Goal: Find specific page/section: Find specific page/section

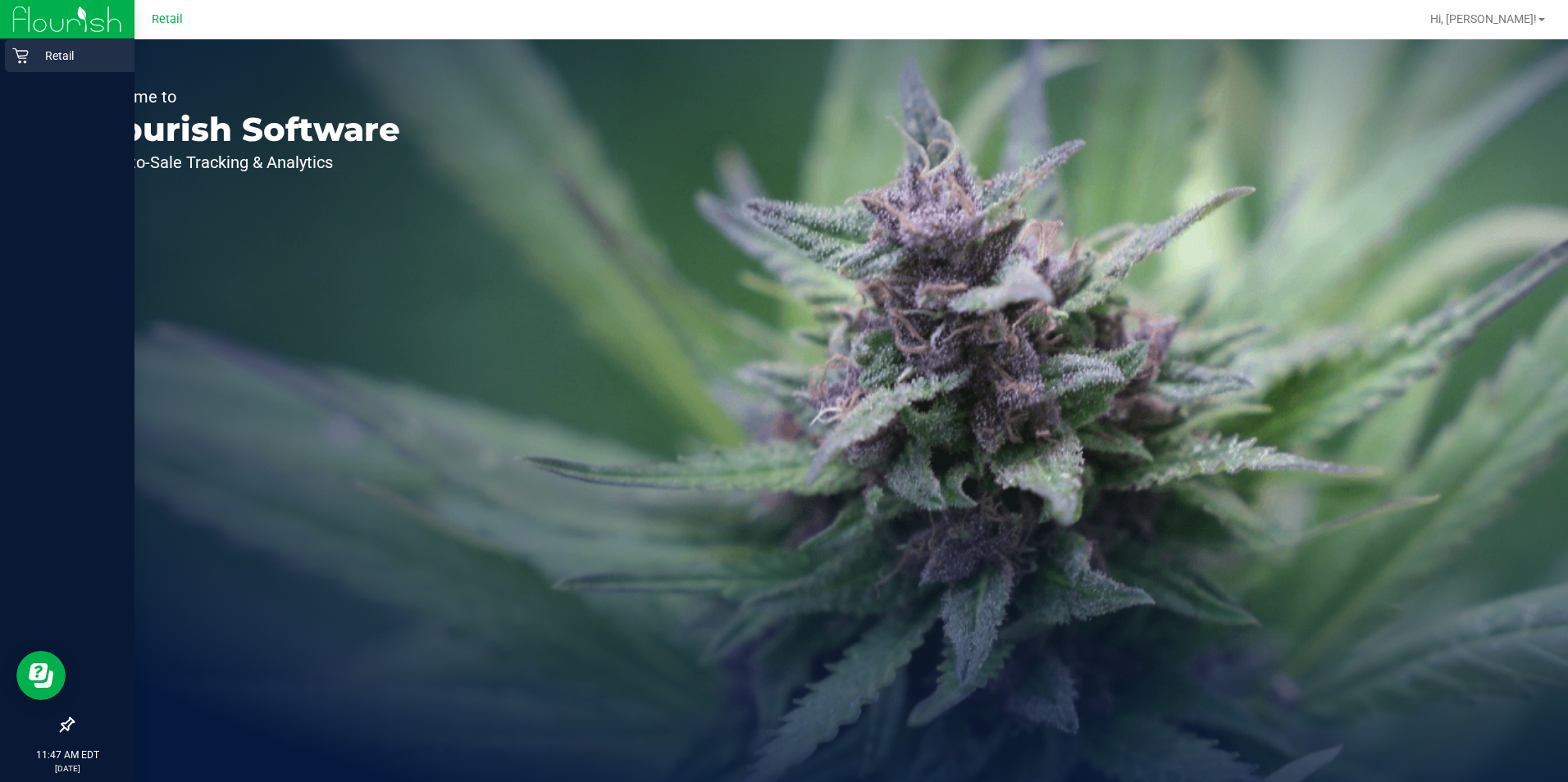
click at [43, 57] on p "Retail" at bounding box center [78, 55] width 98 height 19
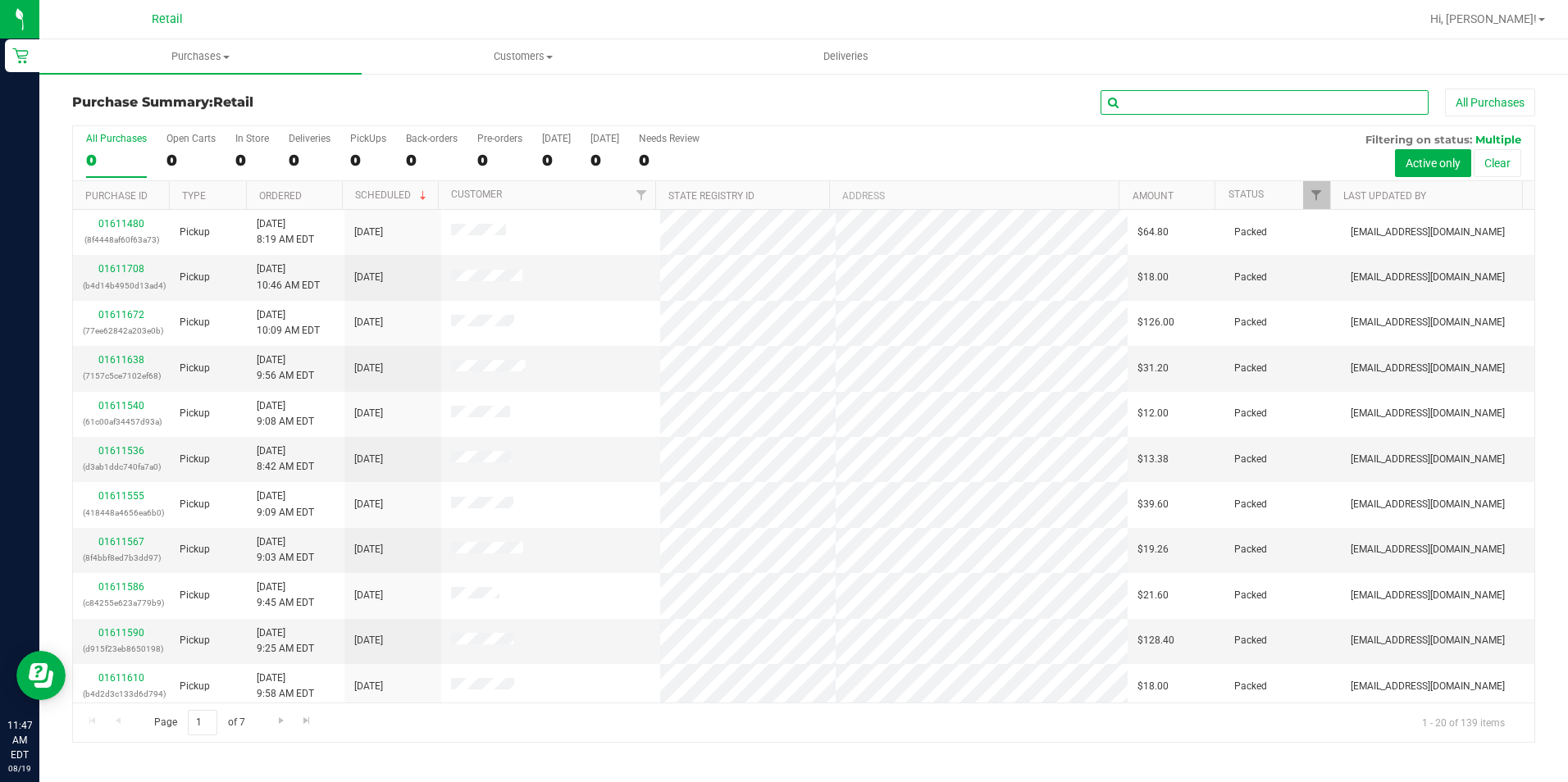
click at [1192, 92] on input "text" at bounding box center [1264, 103] width 328 height 25
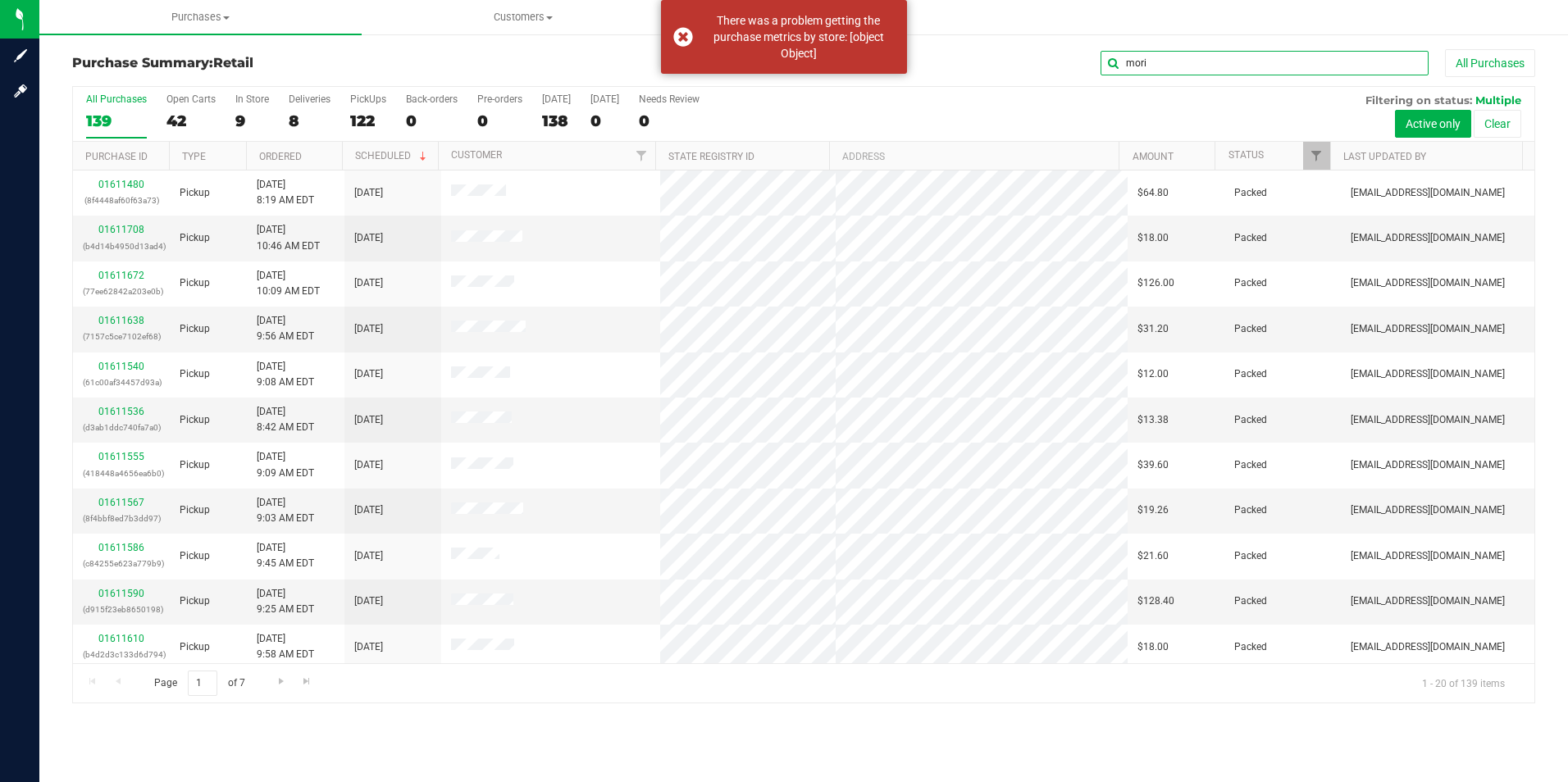
type input "morin"
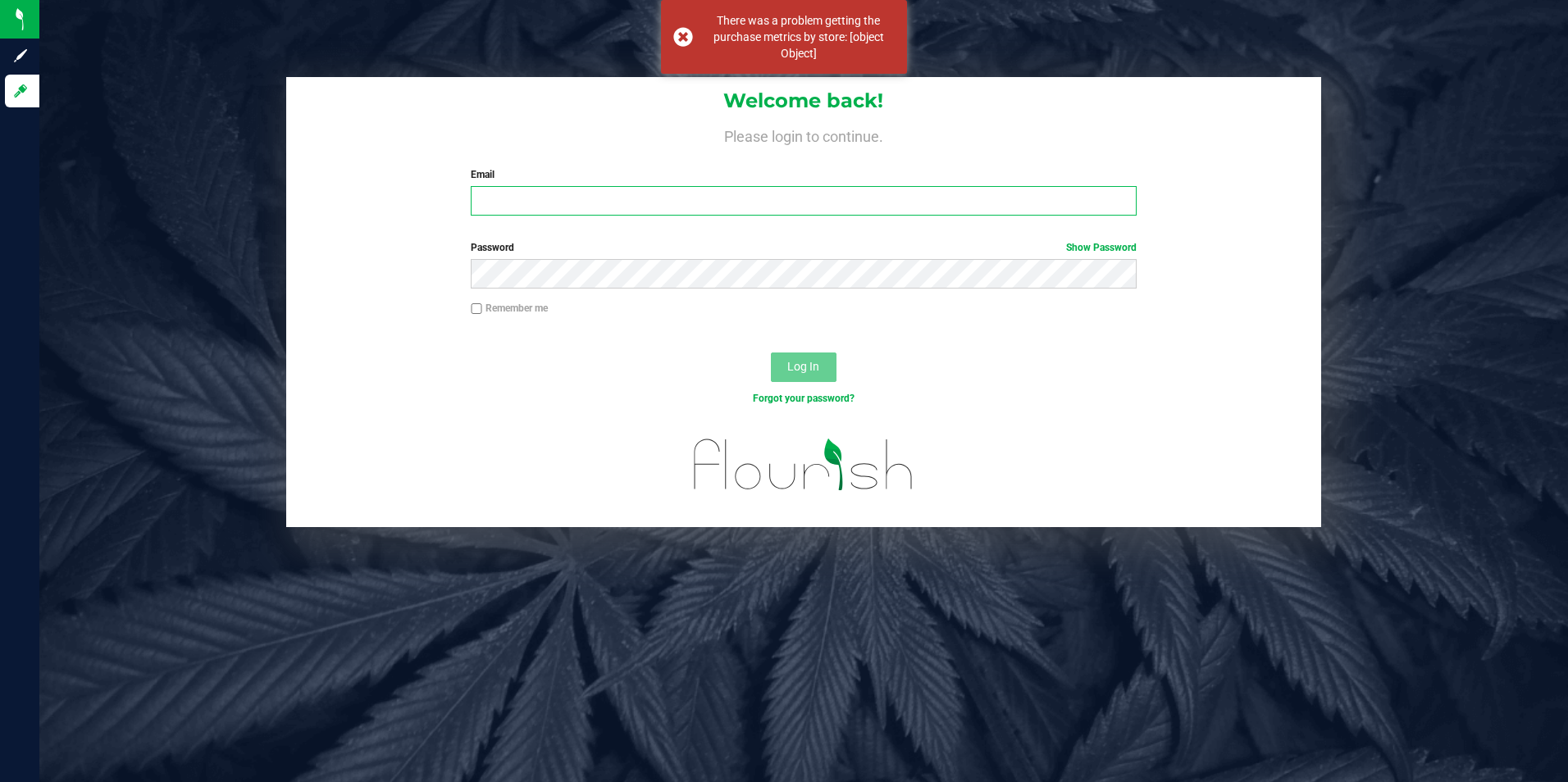
type input "[EMAIL_ADDRESS][DOMAIN_NAME]"
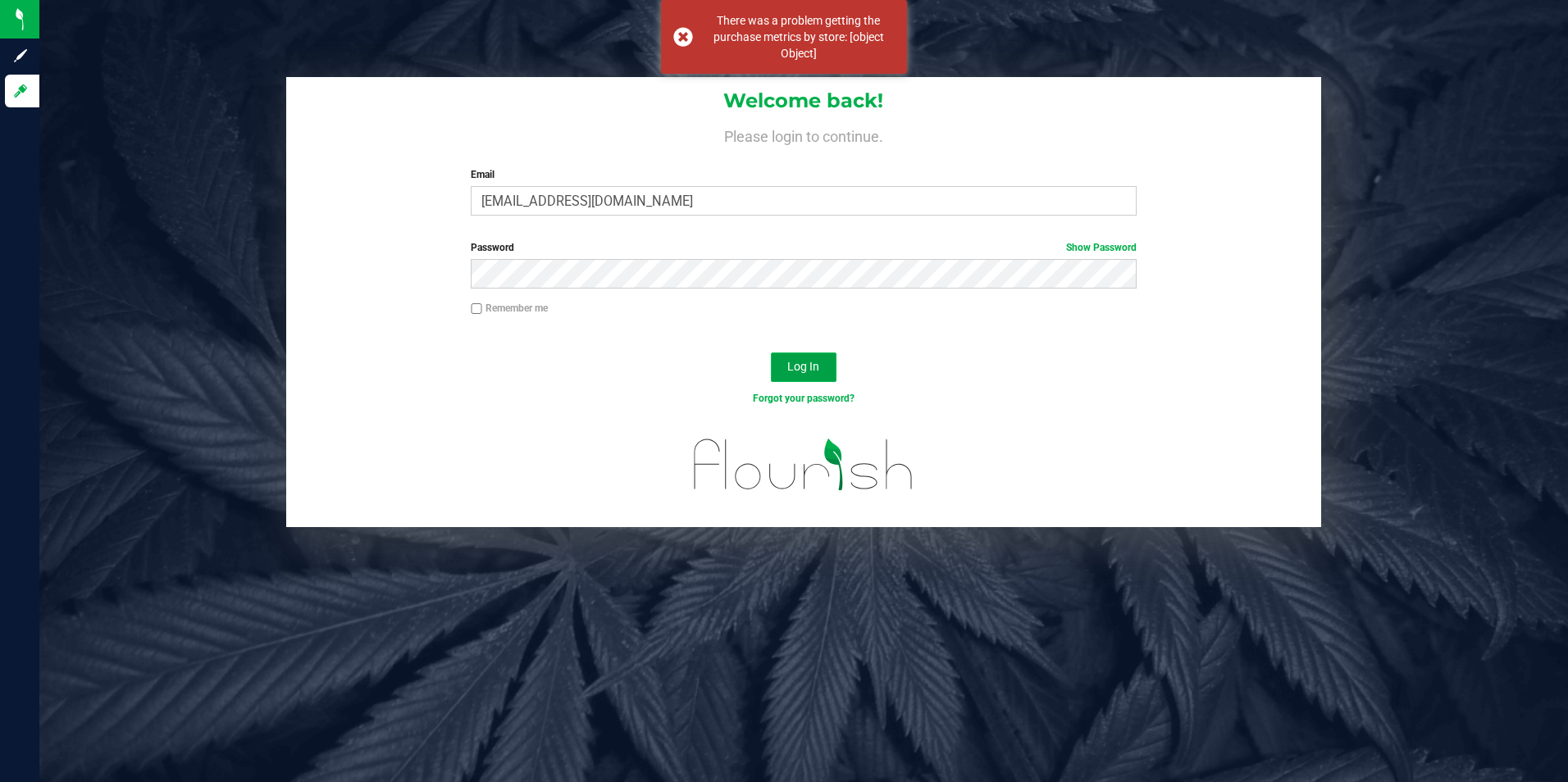
click at [806, 366] on span "Log In" at bounding box center [803, 366] width 32 height 13
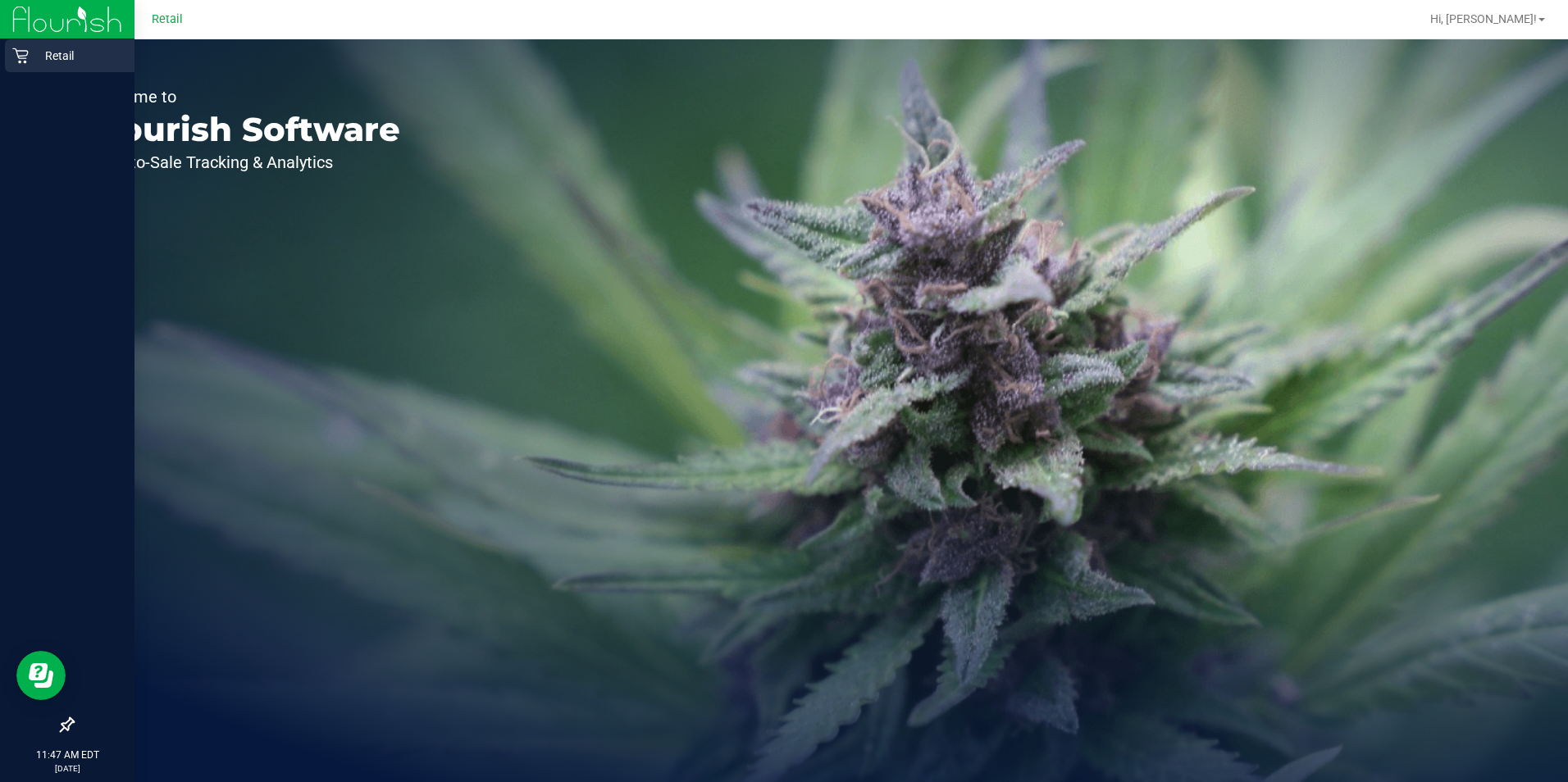
click at [38, 66] on div "Retail" at bounding box center [70, 55] width 130 height 32
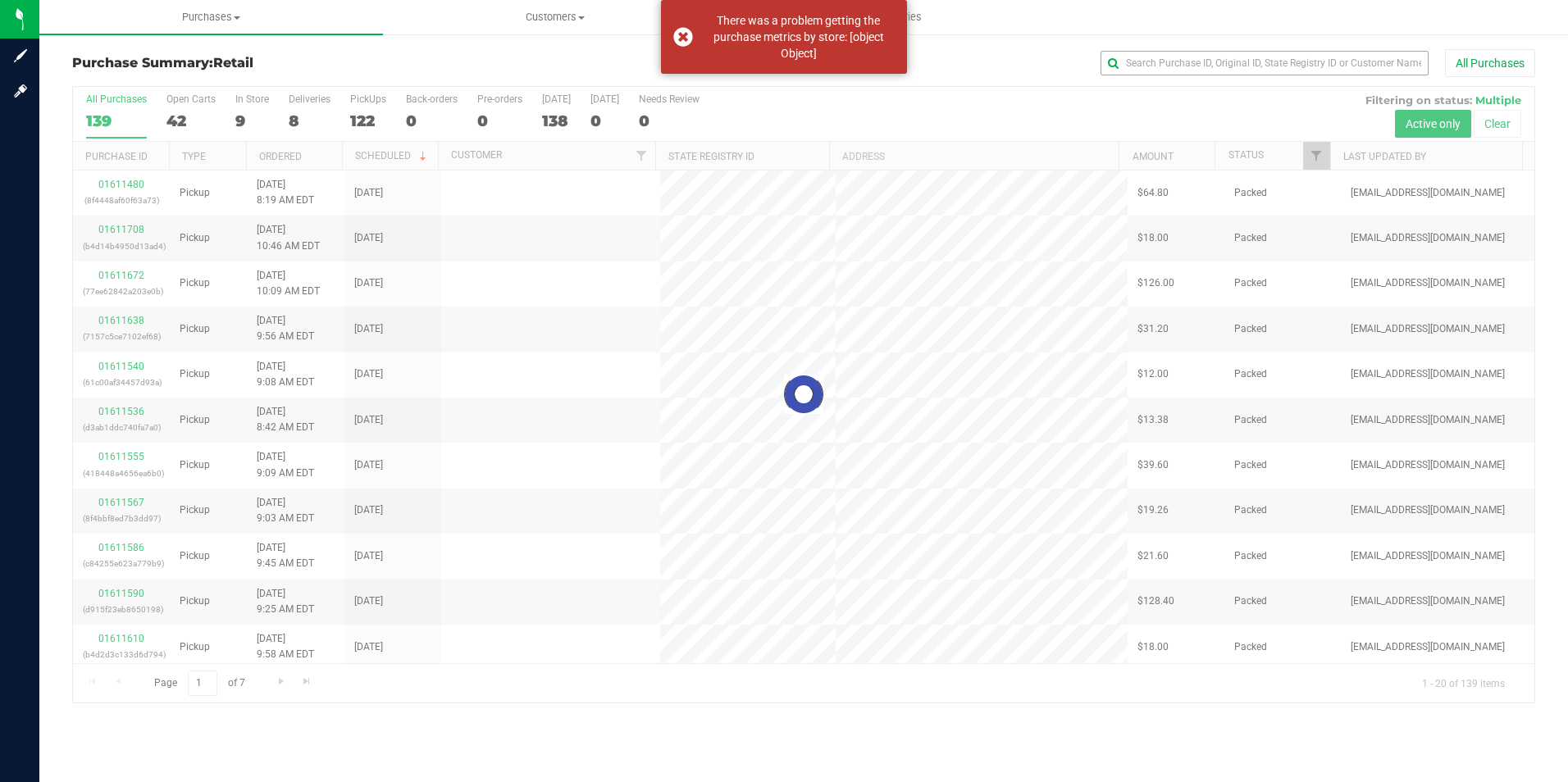
click at [1173, 101] on div at bounding box center [803, 395] width 1461 height 616
click at [1197, 69] on input "text" at bounding box center [1264, 63] width 328 height 25
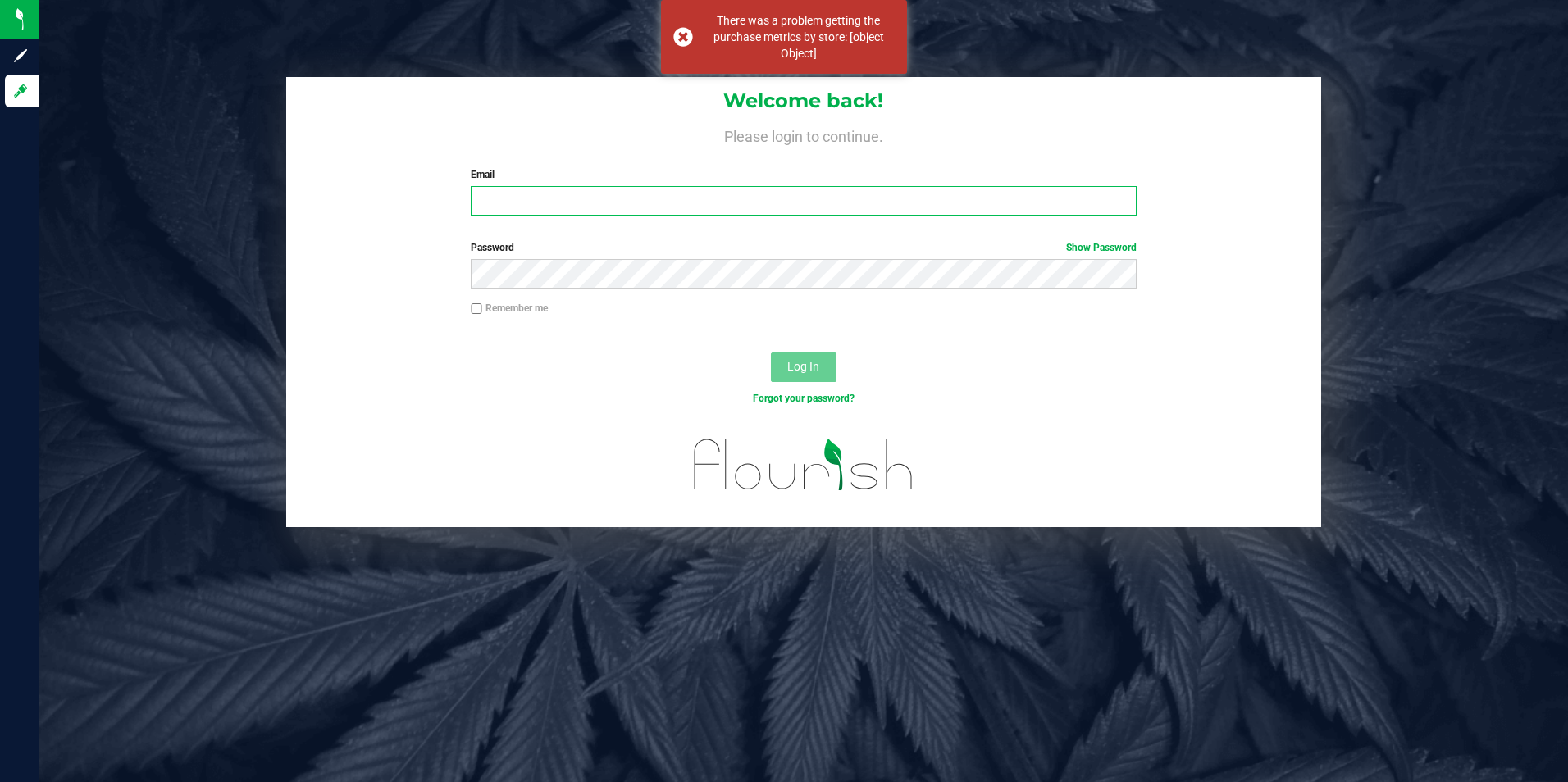
type input "[EMAIL_ADDRESS][DOMAIN_NAME]"
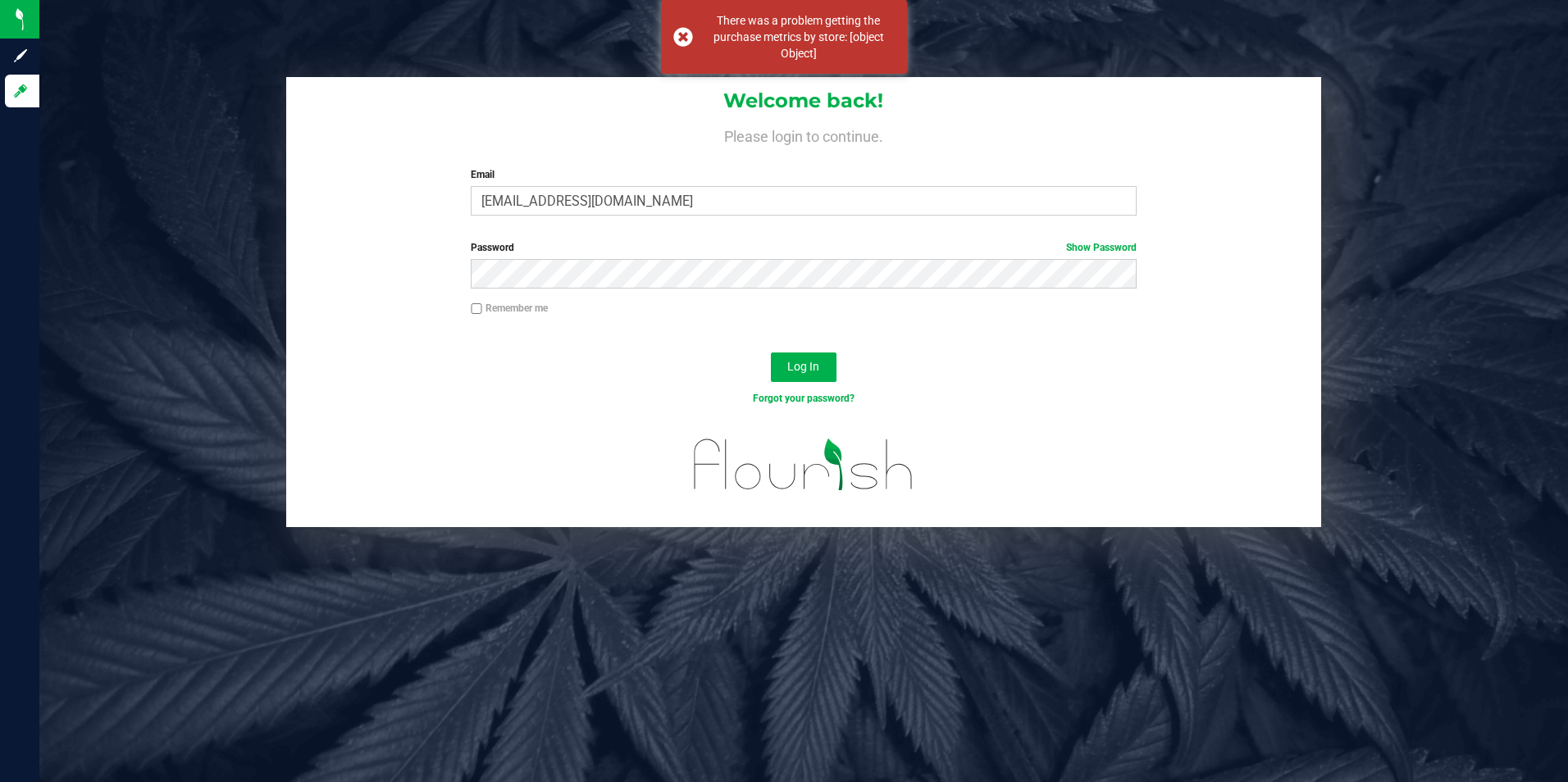
click at [476, 429] on div at bounding box center [804, 475] width 1035 height 104
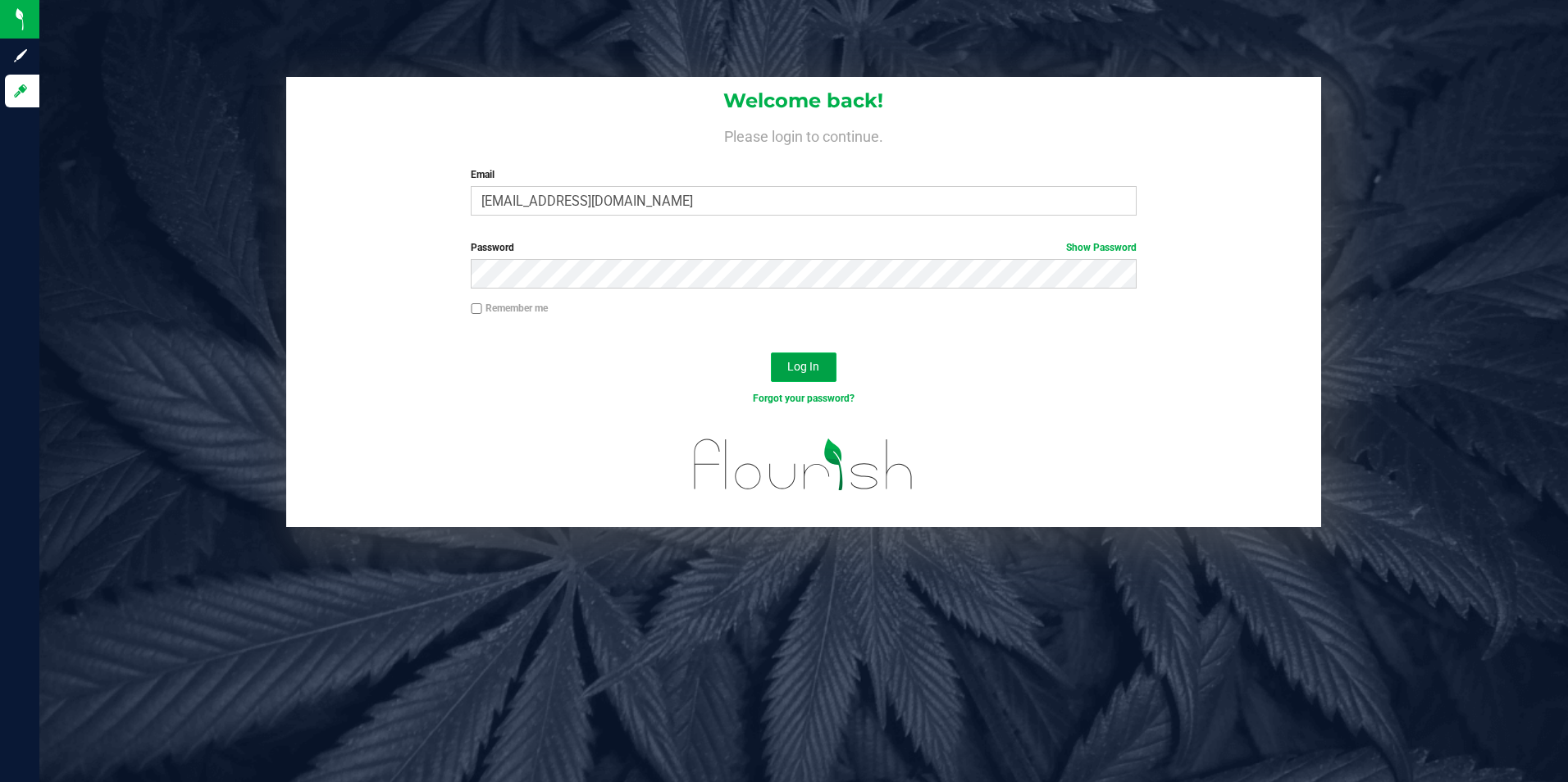
click at [813, 379] on button "Log In" at bounding box center [803, 368] width 66 height 30
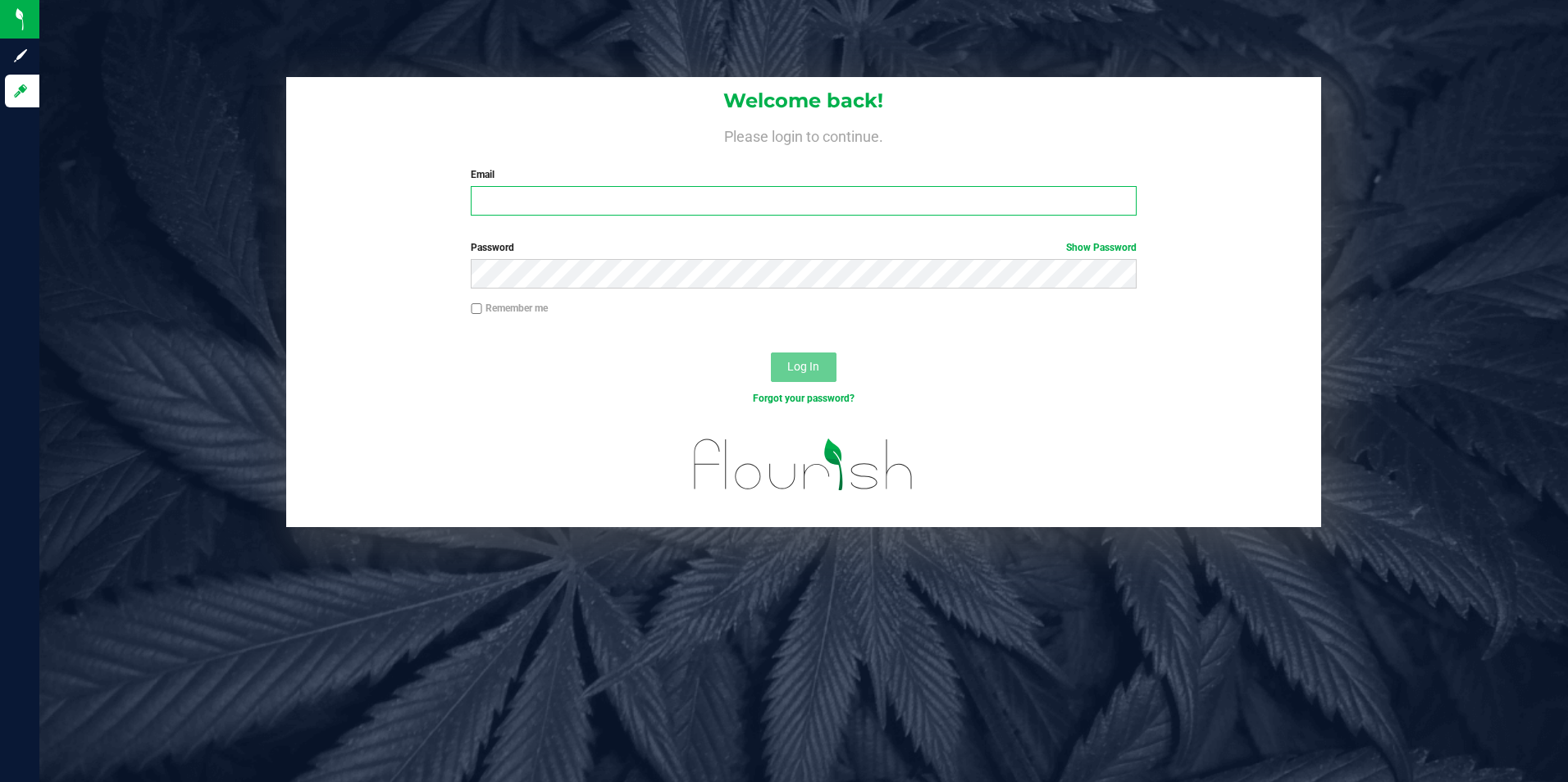
type input "[EMAIL_ADDRESS][DOMAIN_NAME]"
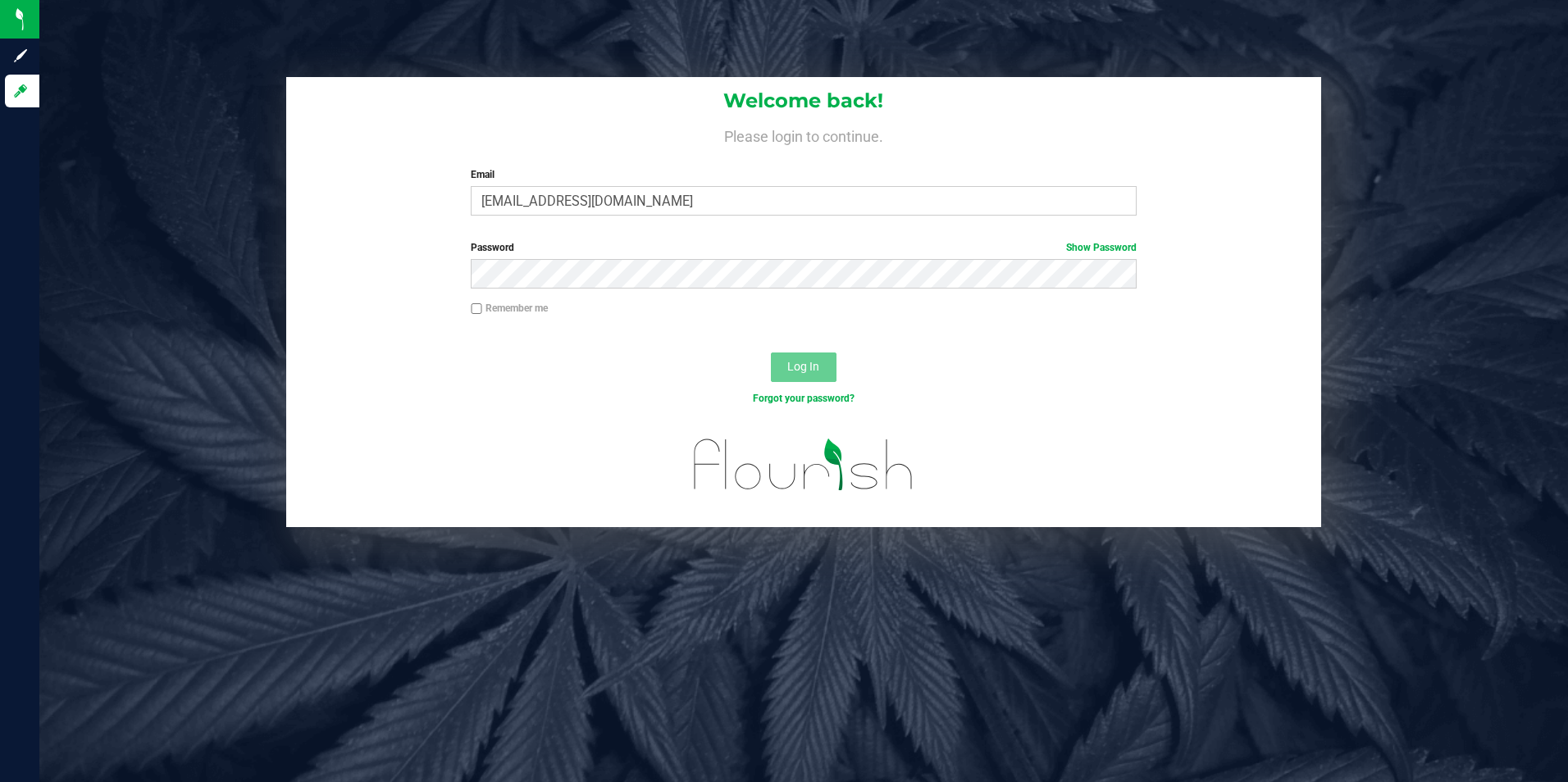
drag, startPoint x: 591, startPoint y: 319, endPoint x: 591, endPoint y: 311, distance: 8.0
click at [594, 314] on div "Remember me" at bounding box center [803, 310] width 691 height 18
click at [820, 356] on button "Log In" at bounding box center [803, 368] width 66 height 30
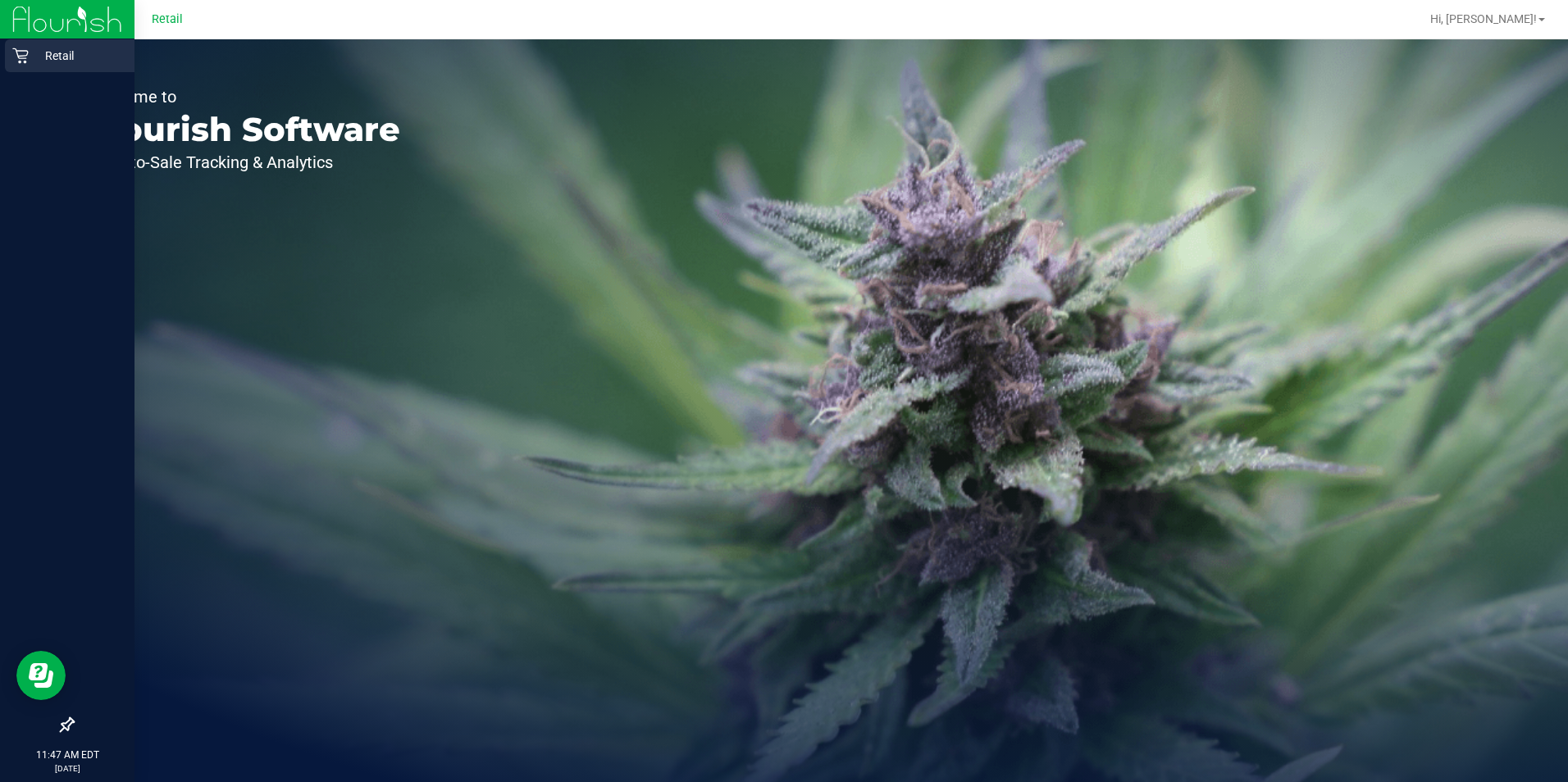
click at [28, 69] on div "Retail" at bounding box center [70, 55] width 130 height 32
